Goal: Information Seeking & Learning: Learn about a topic

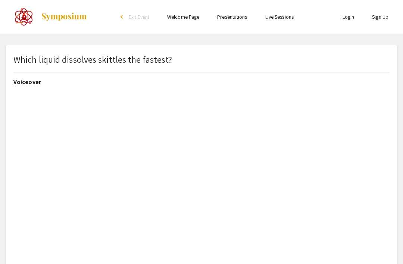
select select "custom"
type input "0"
select select "custom"
type input "1"
select select "auto"
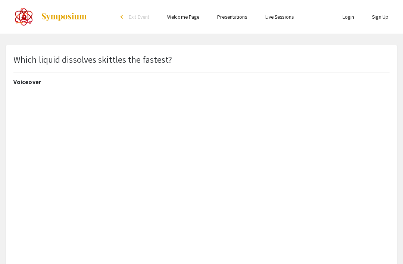
scroll to position [0, 0]
select select "custom"
type input "0"
select select "custom"
type input "1"
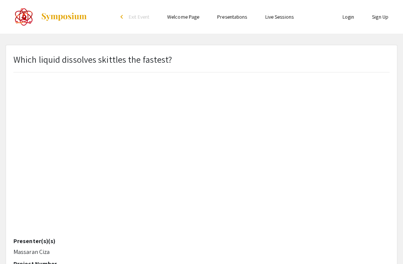
select select "auto"
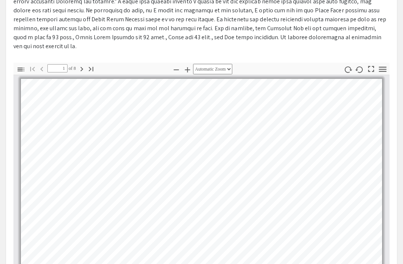
scroll to position [277, 0]
click at [83, 72] on icon "button" at bounding box center [81, 69] width 9 height 9
click at [87, 72] on button "Go to Last Page" at bounding box center [91, 68] width 13 height 11
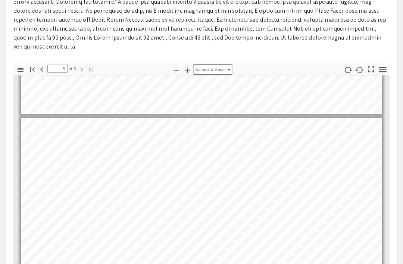
click at [44, 68] on icon "button" at bounding box center [41, 69] width 9 height 9
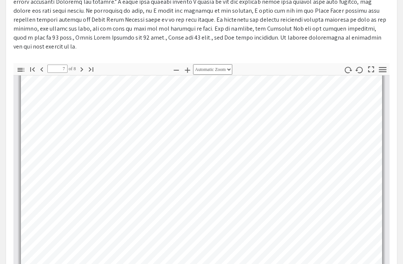
click at [43, 68] on icon "button" at bounding box center [41, 69] width 9 height 9
click at [43, 68] on icon "button" at bounding box center [41, 69] width 3 height 4
click at [43, 70] on icon "button" at bounding box center [41, 69] width 9 height 9
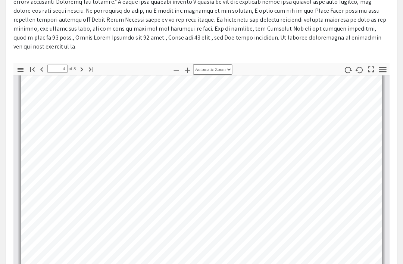
click at [44, 68] on icon "button" at bounding box center [41, 69] width 9 height 9
click at [43, 67] on icon "button" at bounding box center [41, 69] width 9 height 9
click at [47, 70] on input "2" at bounding box center [57, 69] width 20 height 8
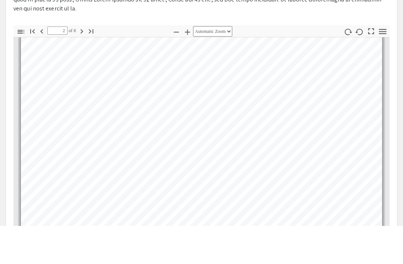
scroll to position [315, 0]
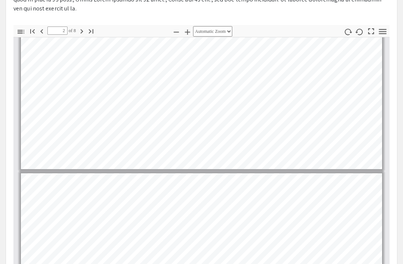
type input "1"
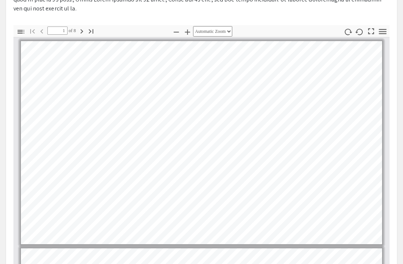
scroll to position [339, 0]
